Goal: Transaction & Acquisition: Book appointment/travel/reservation

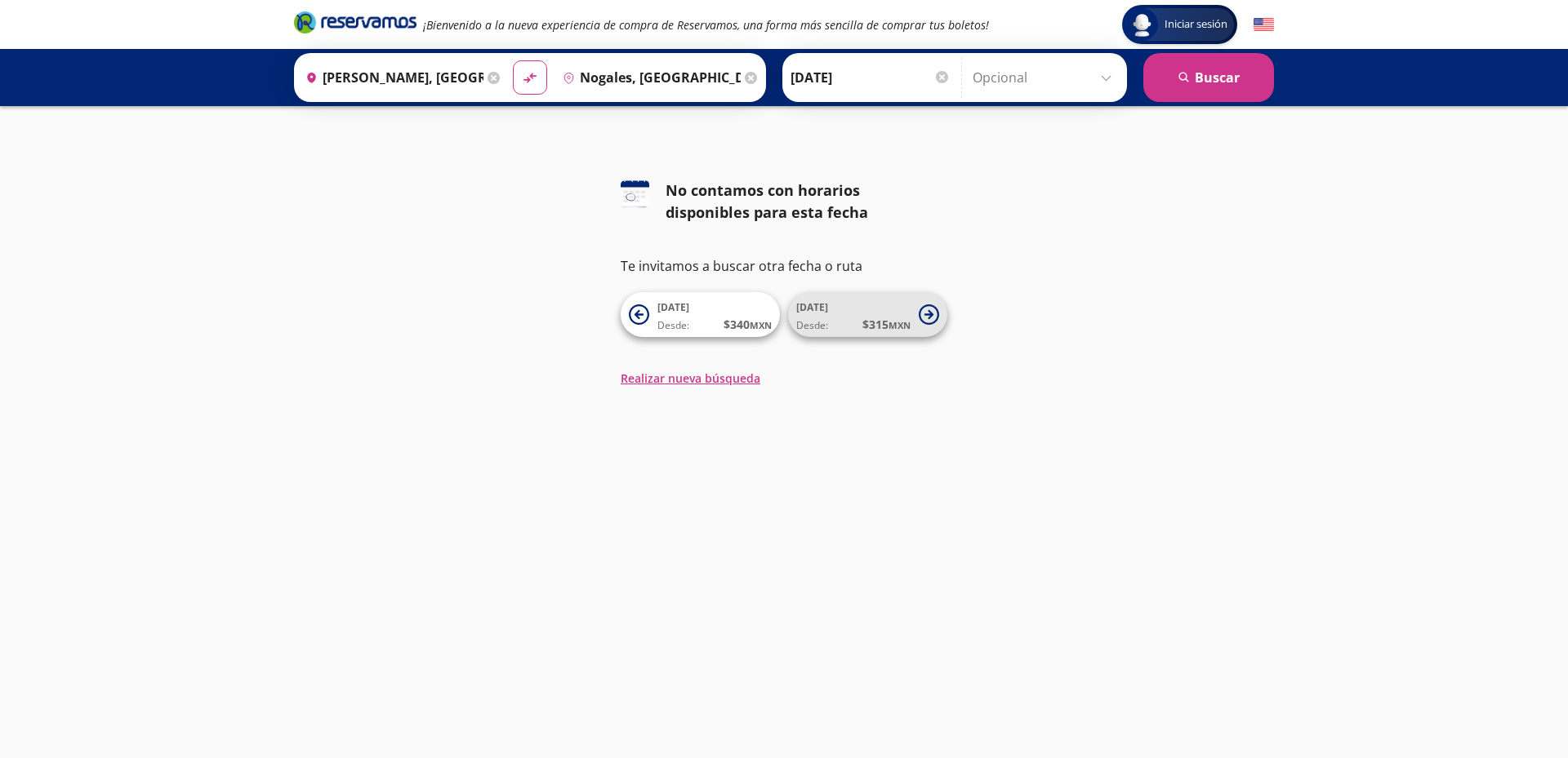
click at [840, 325] on span "Desde: $ 315 MXN" at bounding box center [853, 324] width 115 height 17
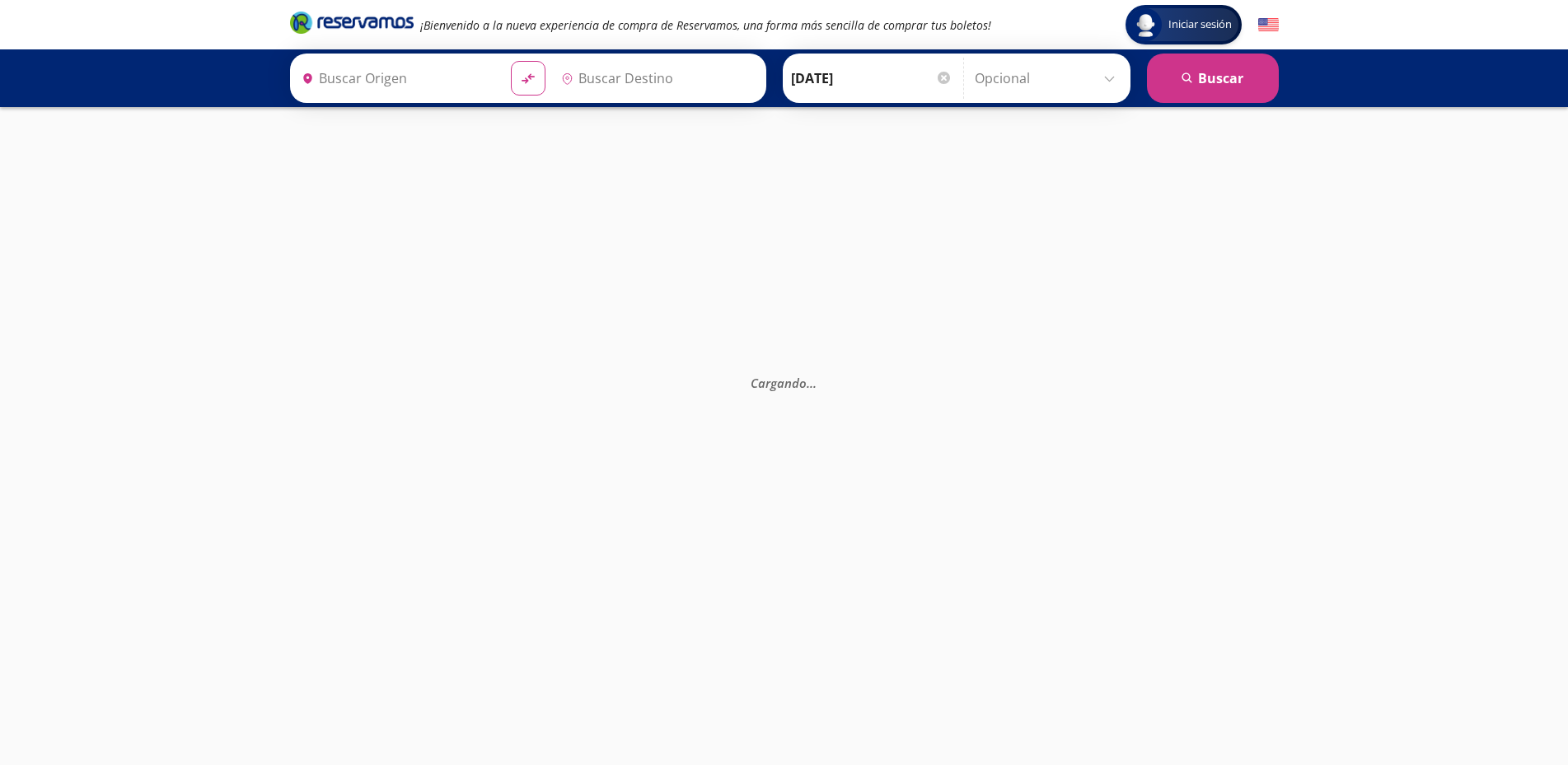
type input "[PERSON_NAME], [GEOGRAPHIC_DATA]"
type input "Nogales, [GEOGRAPHIC_DATA]"
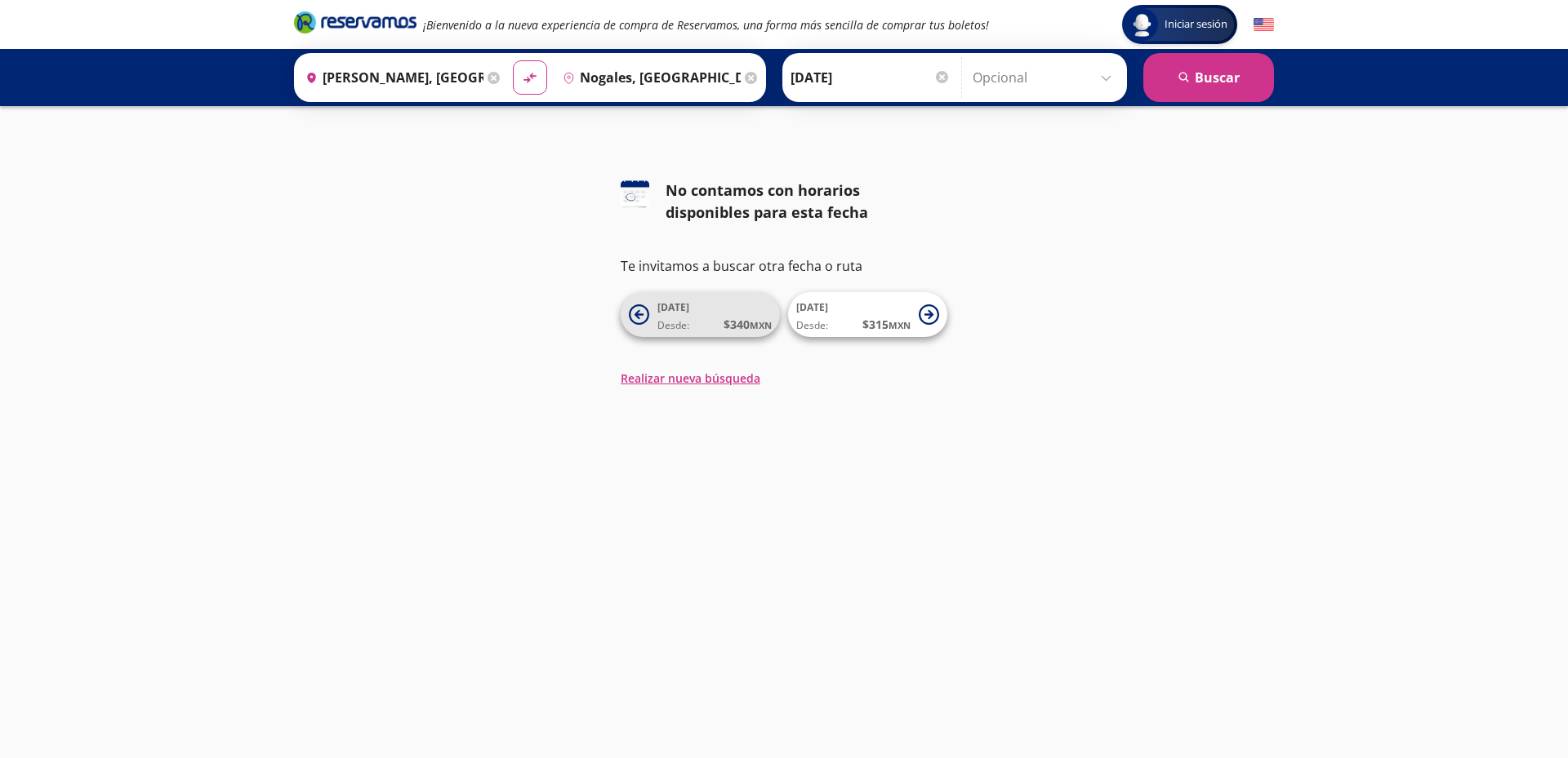
click at [677, 315] on span "23 Sep Desde: $ 340 MXN" at bounding box center [714, 314] width 115 height 36
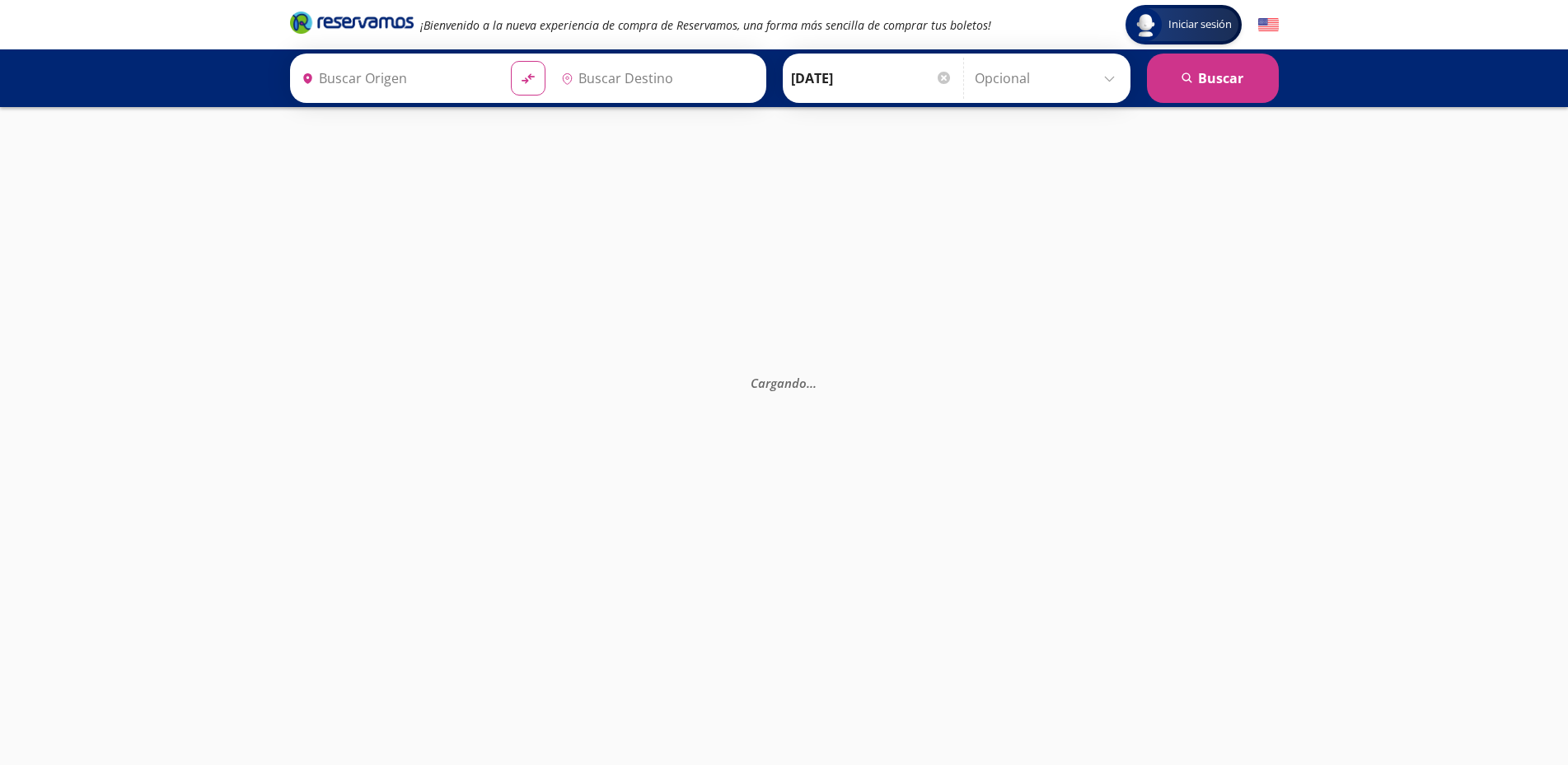
type input "[PERSON_NAME], [GEOGRAPHIC_DATA]"
type input "Nogales, [GEOGRAPHIC_DATA]"
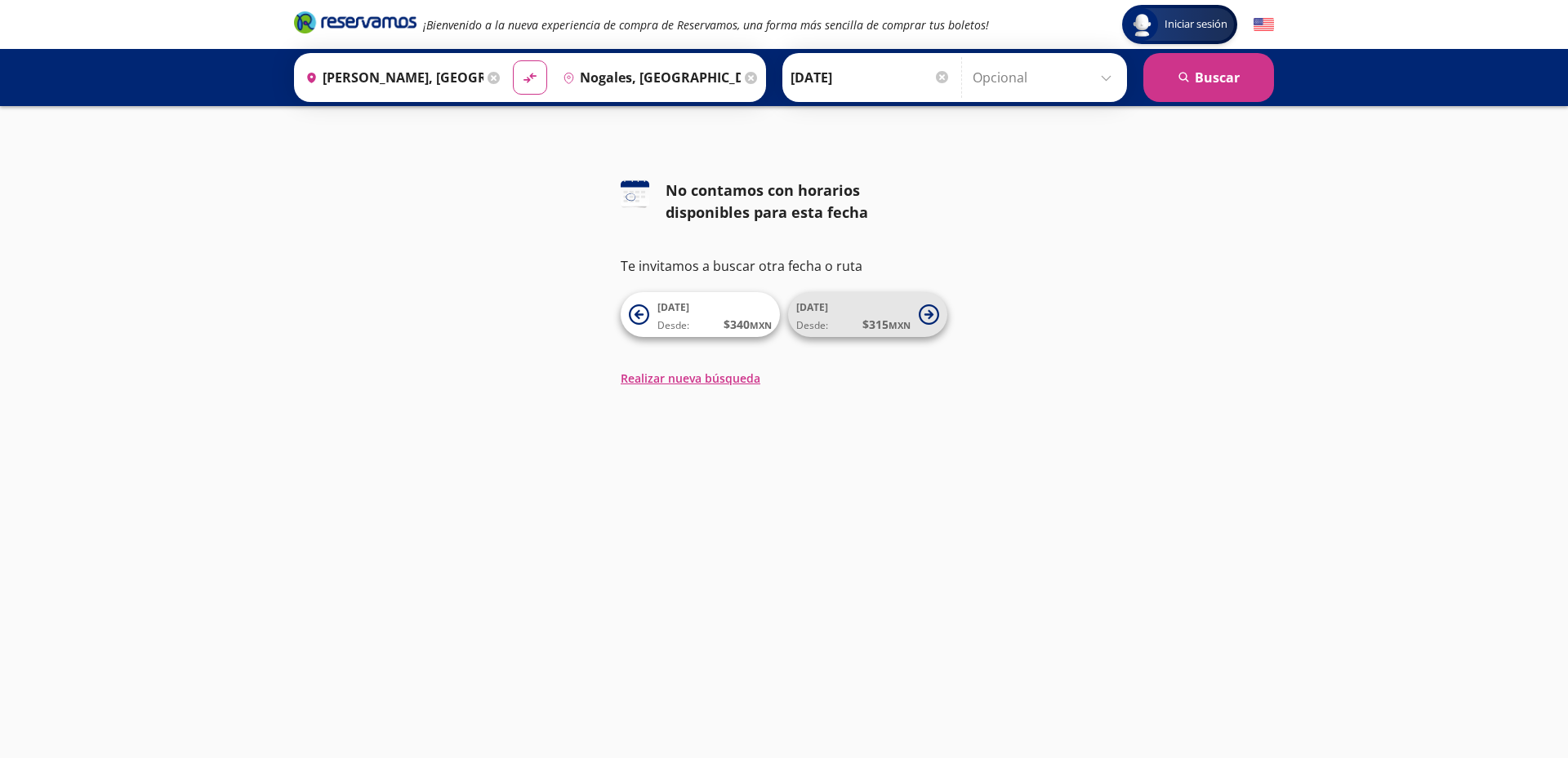
click at [836, 316] on span "Desde: $ 315 MXN" at bounding box center [853, 324] width 115 height 17
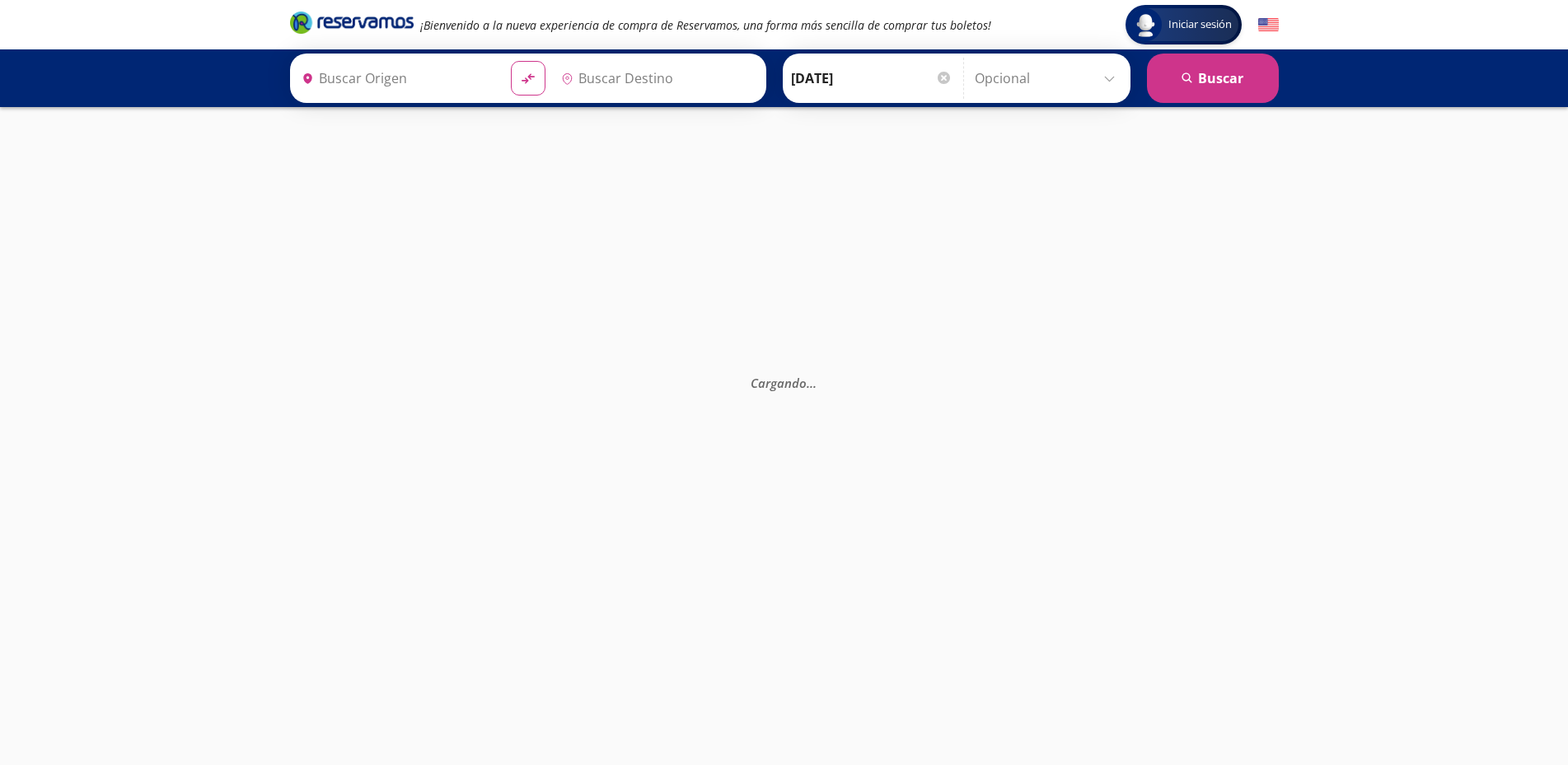
type input "Nogales, [GEOGRAPHIC_DATA]"
type input "[PERSON_NAME], [GEOGRAPHIC_DATA]"
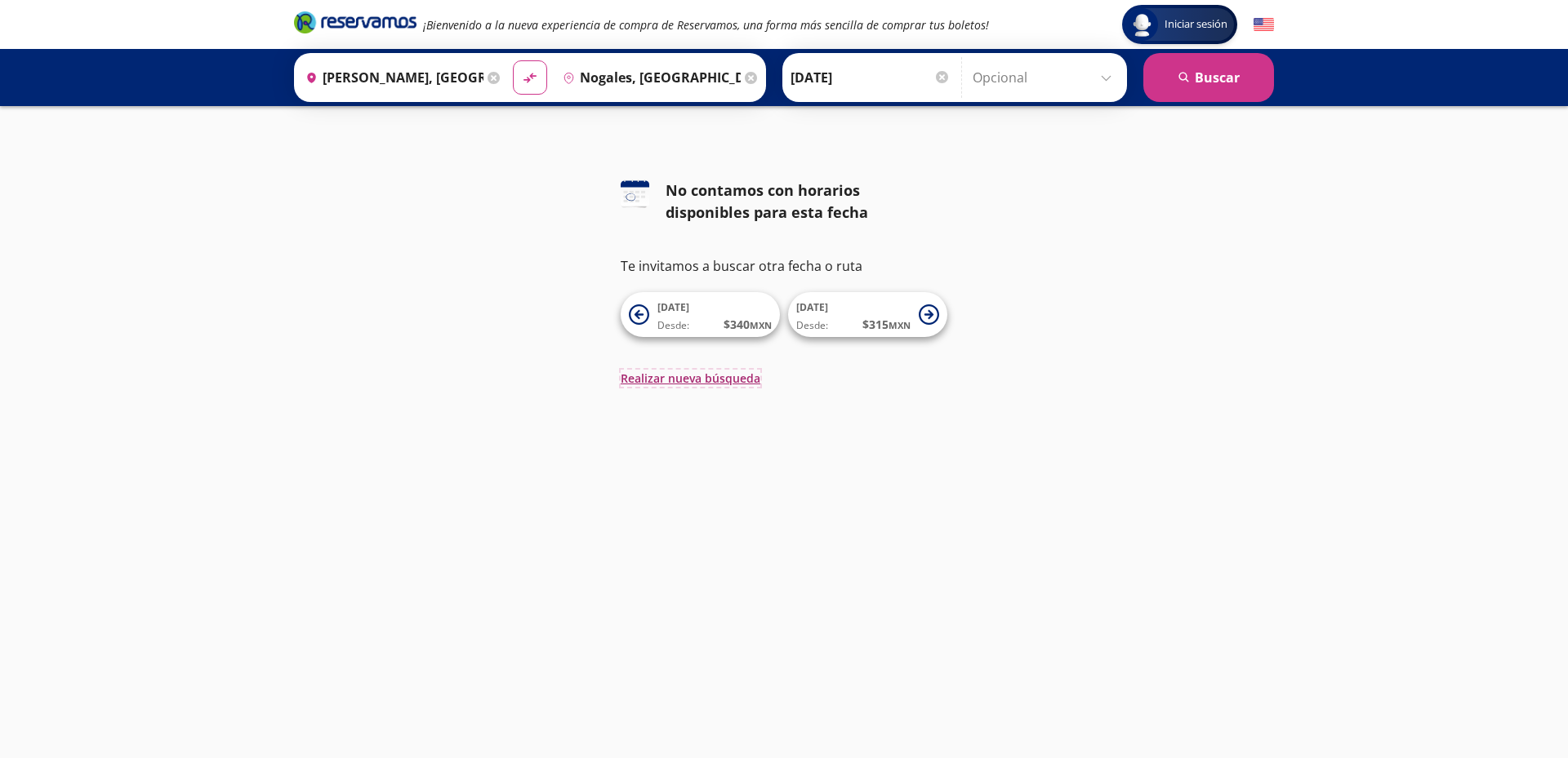
click at [677, 381] on button "Realizar nueva búsqueda" at bounding box center [690, 378] width 139 height 17
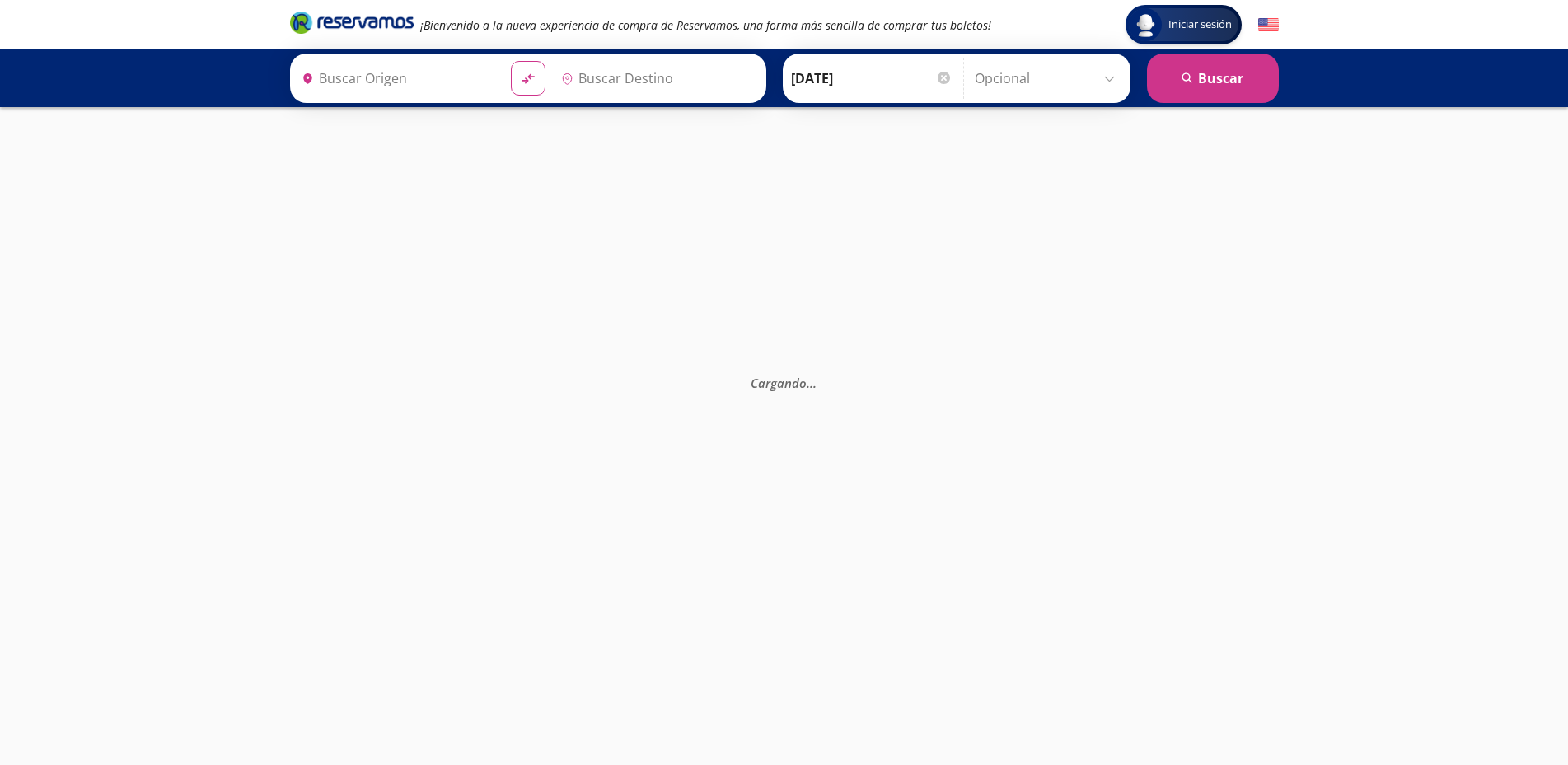
type input "[PERSON_NAME], [GEOGRAPHIC_DATA]"
type input "Nogales, [GEOGRAPHIC_DATA]"
type input "[PERSON_NAME], [GEOGRAPHIC_DATA]"
type input "Nogales, [GEOGRAPHIC_DATA]"
type input "[PERSON_NAME], [GEOGRAPHIC_DATA]"
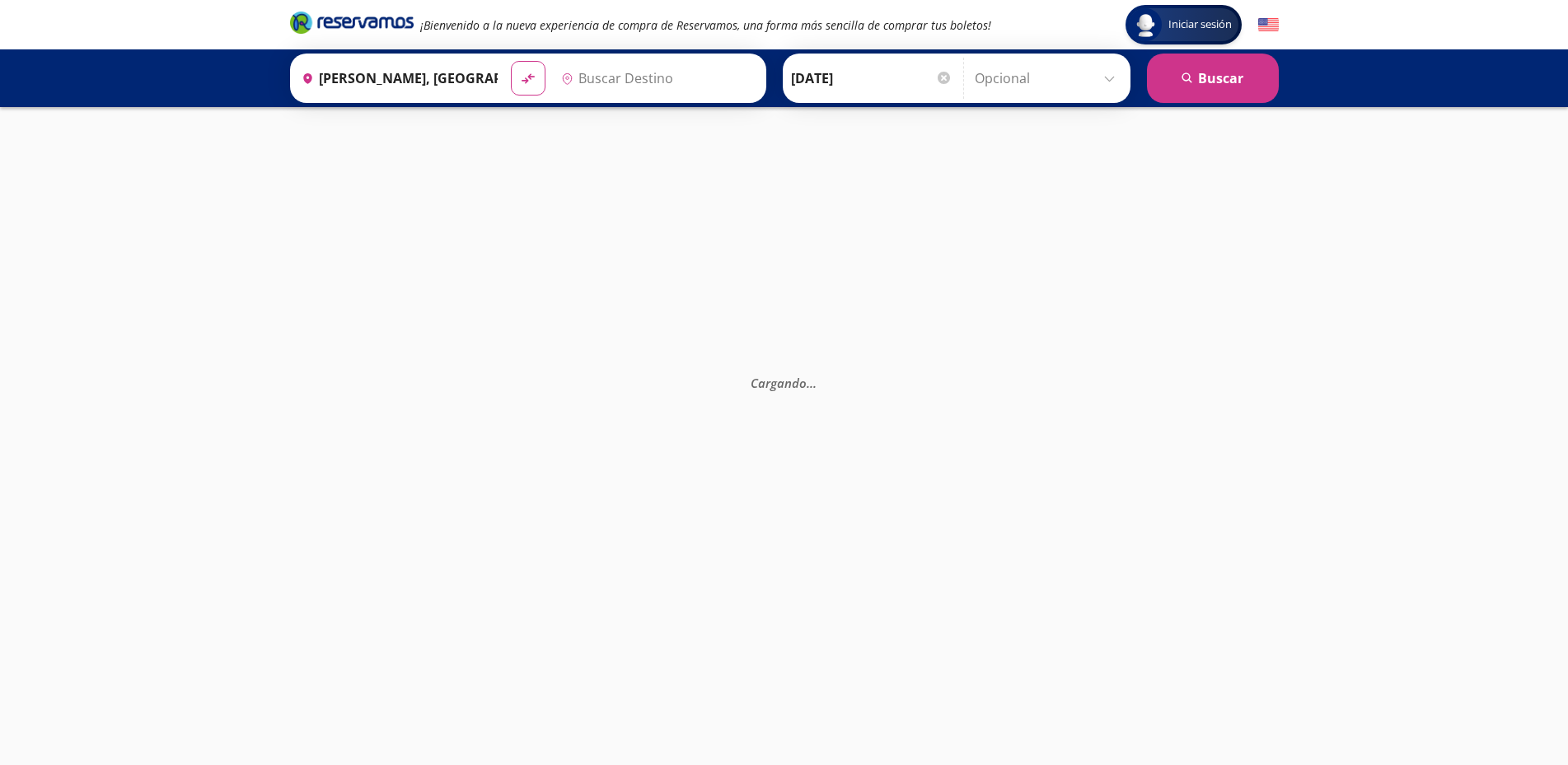
type input "Nogales, [GEOGRAPHIC_DATA]"
type input "[PERSON_NAME], [GEOGRAPHIC_DATA]"
type input "Nogales, [GEOGRAPHIC_DATA]"
